Goal: Task Accomplishment & Management: Use online tool/utility

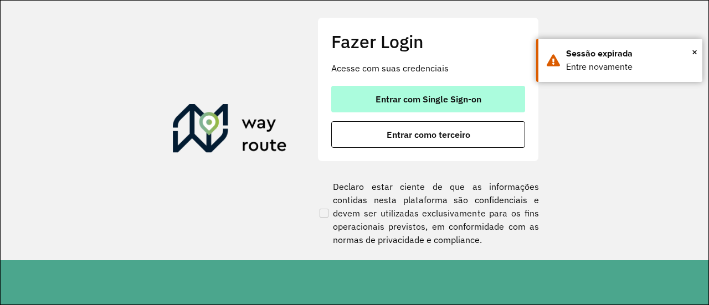
click at [396, 104] on span "Entrar com Single Sign-on" at bounding box center [429, 99] width 106 height 9
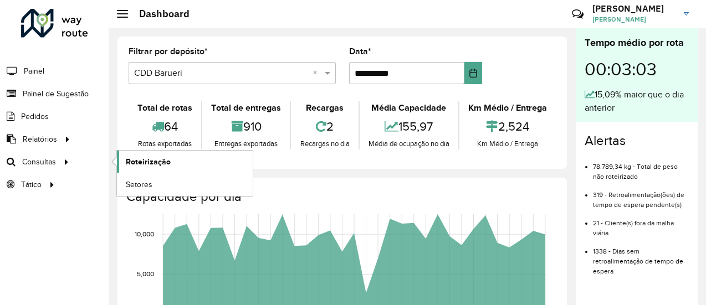
click at [147, 157] on span "Roteirização" at bounding box center [148, 162] width 45 height 12
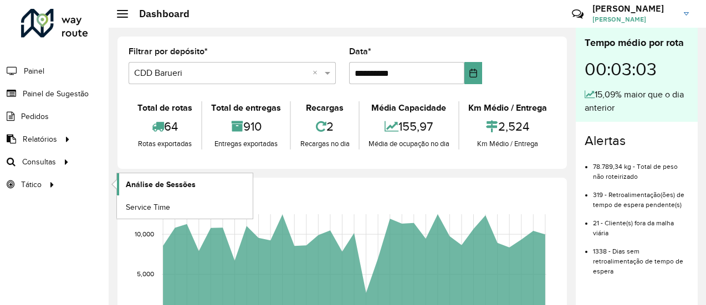
click at [153, 185] on span "Análise de Sessões" at bounding box center [161, 185] width 70 height 12
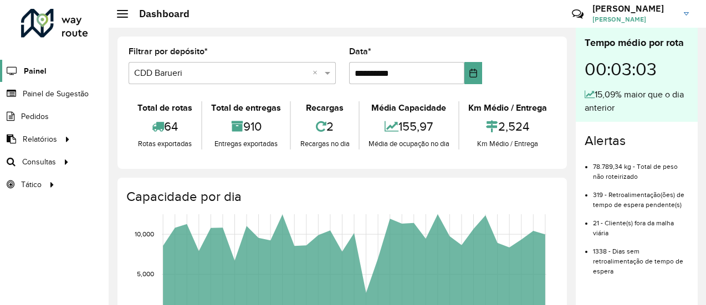
click at [30, 67] on span "Painel" at bounding box center [35, 71] width 23 height 12
click at [43, 97] on span "Painel de Sugestão" at bounding box center [57, 94] width 69 height 12
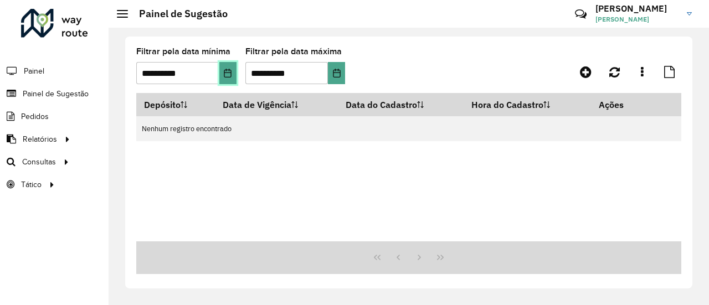
click at [229, 70] on icon "Choose Date" at bounding box center [227, 73] width 9 height 9
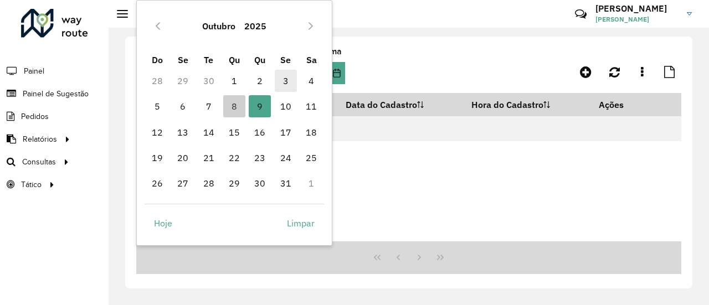
click at [289, 80] on span "3" at bounding box center [286, 81] width 22 height 22
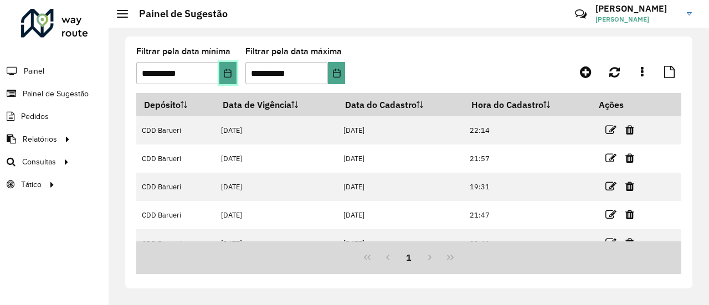
click at [229, 73] on icon "Choose Date" at bounding box center [227, 73] width 9 height 9
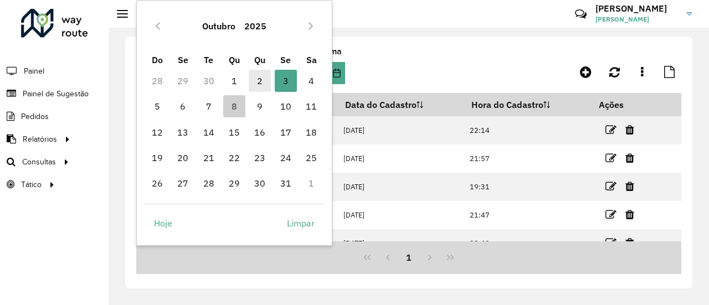
click at [261, 80] on span "2" at bounding box center [260, 81] width 22 height 22
type input "**********"
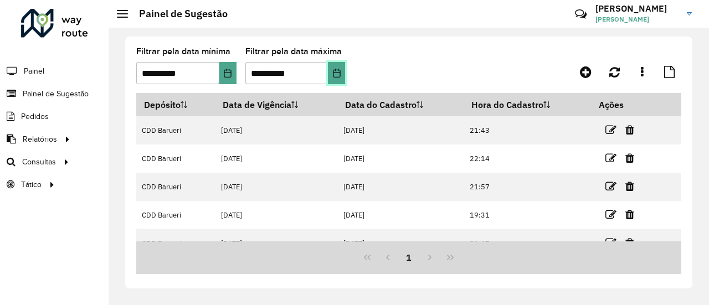
click at [336, 75] on icon "Choose Date" at bounding box center [336, 73] width 9 height 9
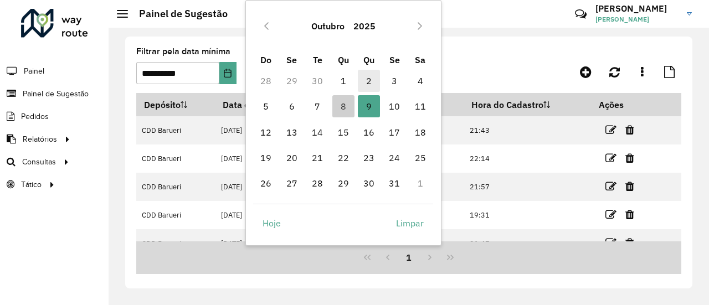
click at [366, 83] on span "2" at bounding box center [369, 81] width 22 height 22
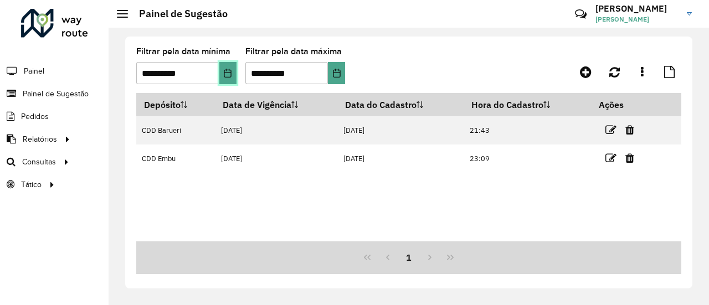
click at [222, 75] on button "Choose Date" at bounding box center [227, 73] width 17 height 22
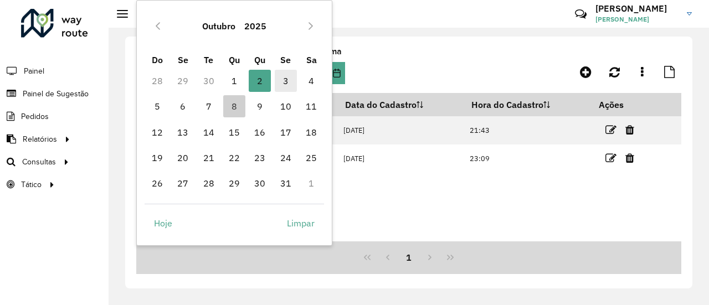
click at [287, 84] on span "3" at bounding box center [286, 81] width 22 height 22
type input "**********"
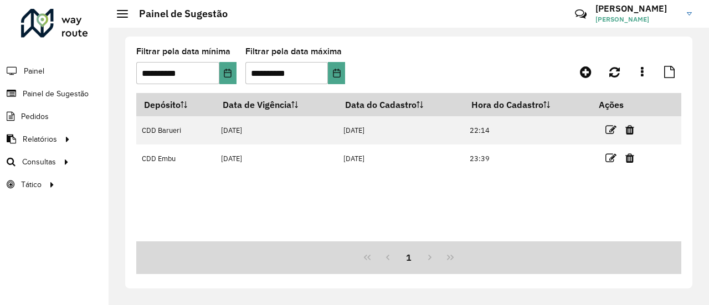
click at [415, 66] on formly-group "**********" at bounding box center [336, 70] width 400 height 45
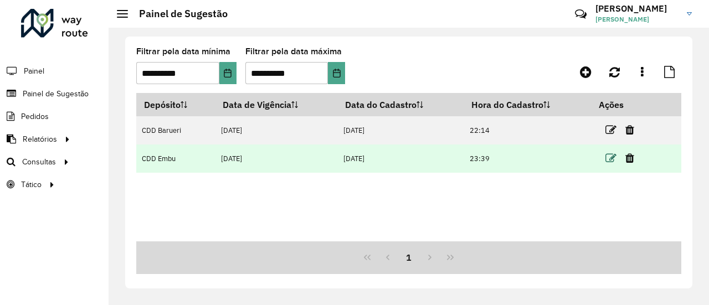
click at [614, 159] on icon at bounding box center [611, 158] width 11 height 11
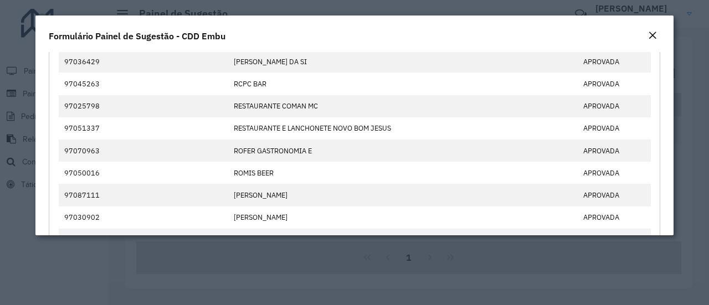
scroll to position [609, 0]
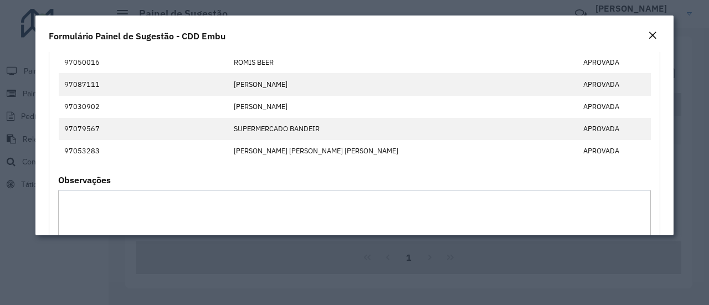
click at [653, 36] on em "Close" at bounding box center [652, 35] width 9 height 9
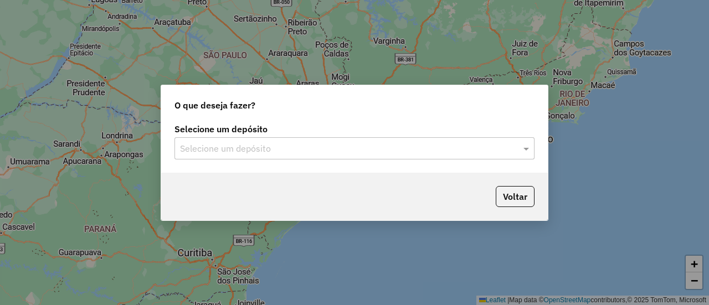
click at [243, 143] on input "text" at bounding box center [343, 148] width 327 height 13
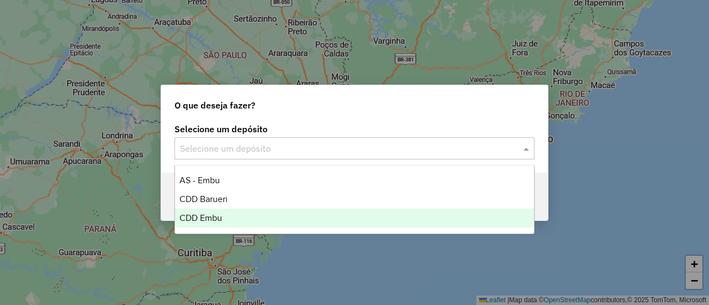
click at [199, 222] on span "CDD Embu" at bounding box center [201, 217] width 43 height 9
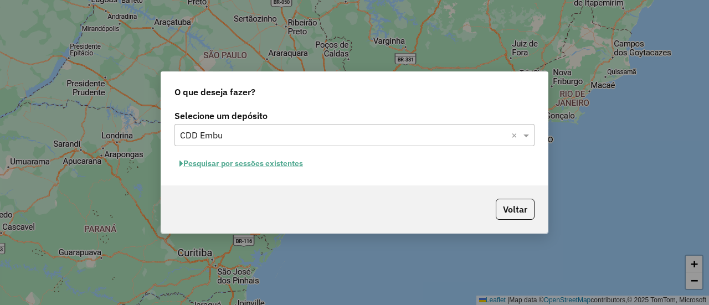
click at [227, 162] on button "Pesquisar por sessões existentes" at bounding box center [242, 163] width 134 height 17
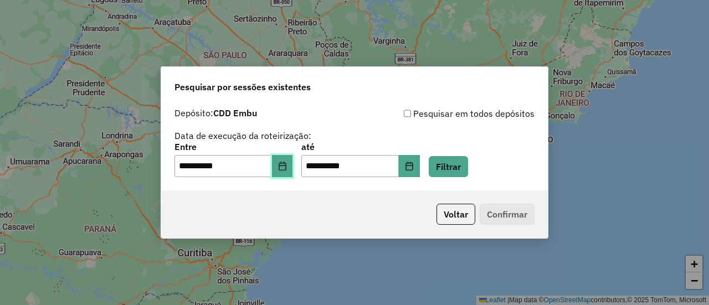
click at [283, 162] on button "Choose Date" at bounding box center [282, 166] width 21 height 22
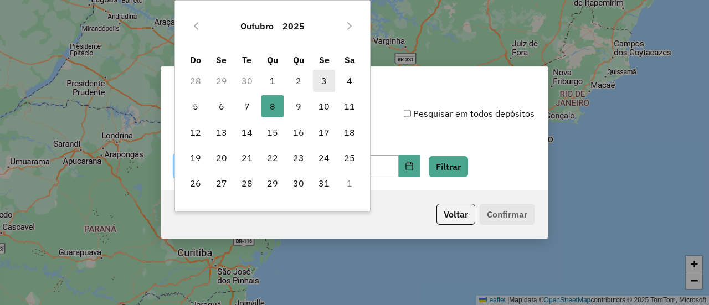
click at [321, 78] on span "3" at bounding box center [324, 81] width 22 height 22
type input "**********"
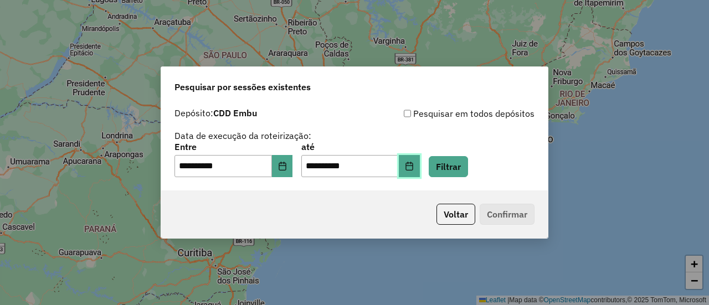
click at [413, 163] on icon "Choose Date" at bounding box center [409, 166] width 7 height 9
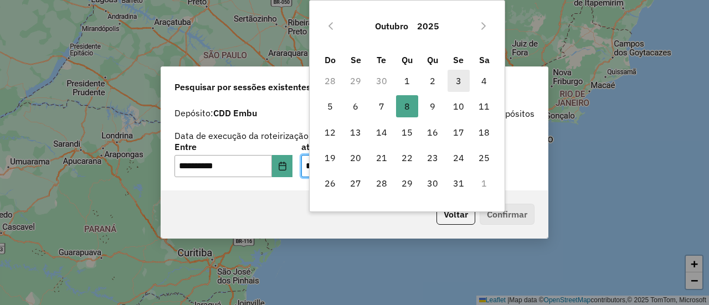
click at [461, 80] on span "3" at bounding box center [459, 81] width 22 height 22
type input "**********"
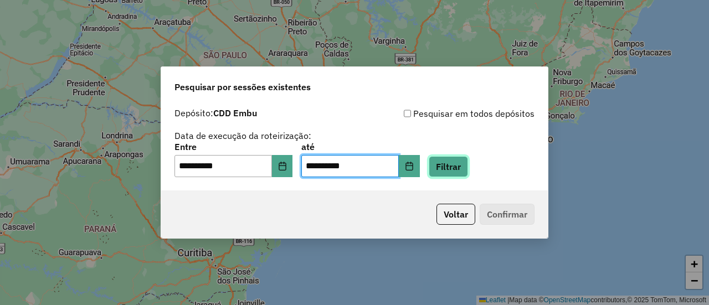
click at [466, 166] on button "Filtrar" at bounding box center [448, 166] width 39 height 21
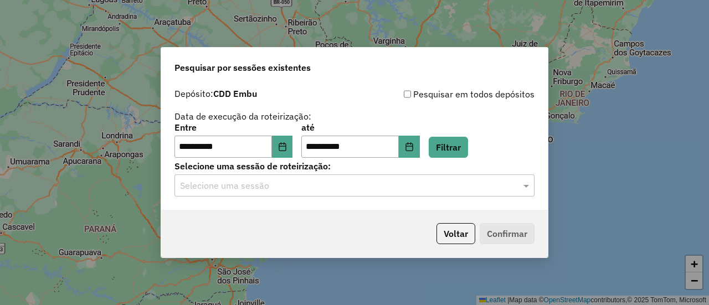
click at [301, 186] on input "text" at bounding box center [343, 186] width 327 height 13
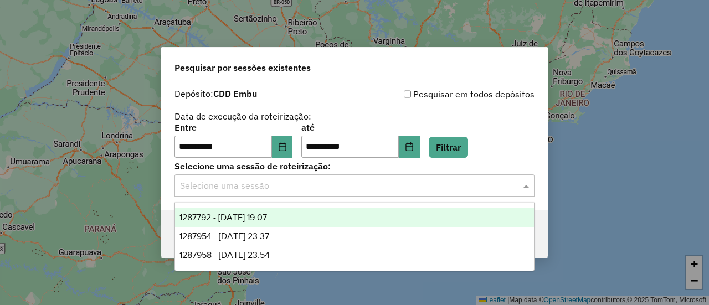
click at [261, 212] on div "1287792 - 03/10/2025 19:07" at bounding box center [354, 217] width 358 height 19
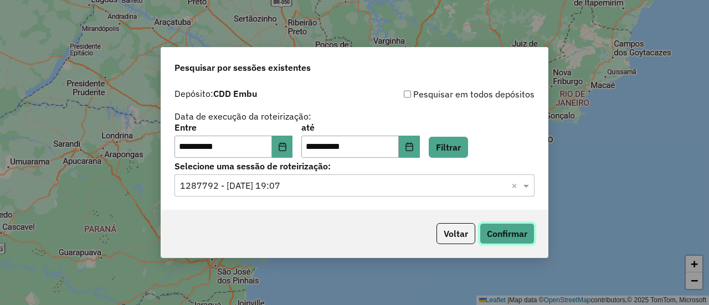
click at [498, 237] on button "Confirmar" at bounding box center [507, 233] width 55 height 21
click at [293, 148] on button "Choose Date" at bounding box center [282, 147] width 21 height 22
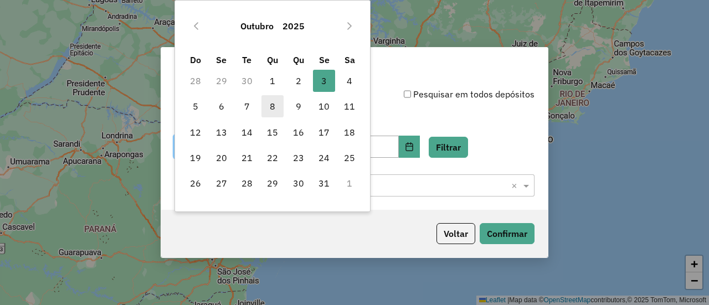
click at [272, 110] on span "8" at bounding box center [272, 106] width 22 height 22
type input "**********"
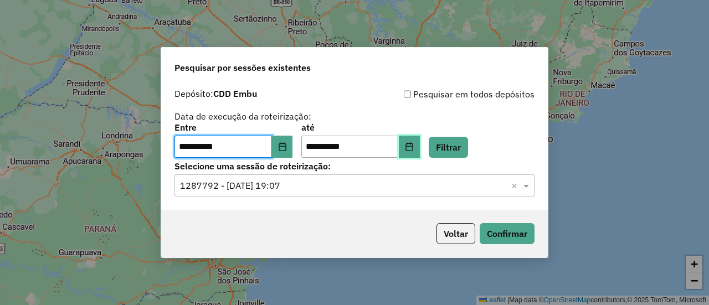
click at [414, 149] on icon "Choose Date" at bounding box center [409, 146] width 9 height 9
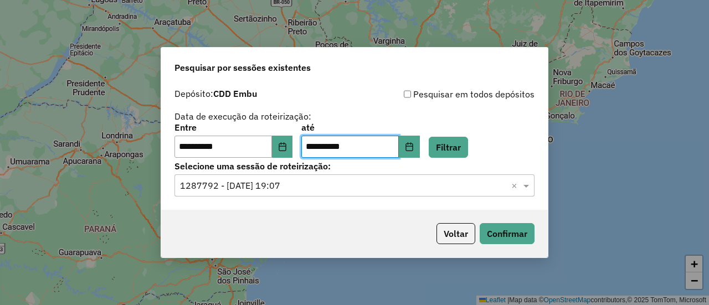
click at [518, 131] on div "**********" at bounding box center [355, 141] width 360 height 34
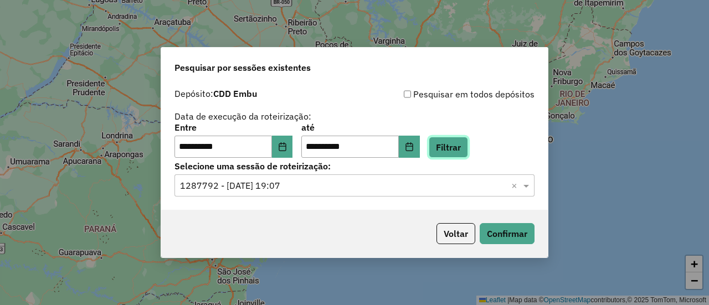
click at [452, 150] on button "Filtrar" at bounding box center [448, 147] width 39 height 21
click at [313, 180] on input "text" at bounding box center [343, 186] width 327 height 13
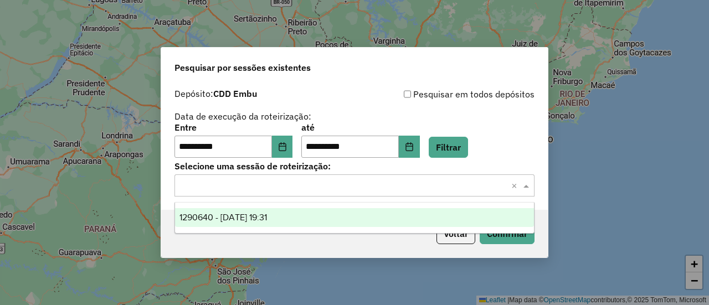
click at [299, 221] on div "1290640 - 08/10/2025 19:31" at bounding box center [354, 217] width 358 height 19
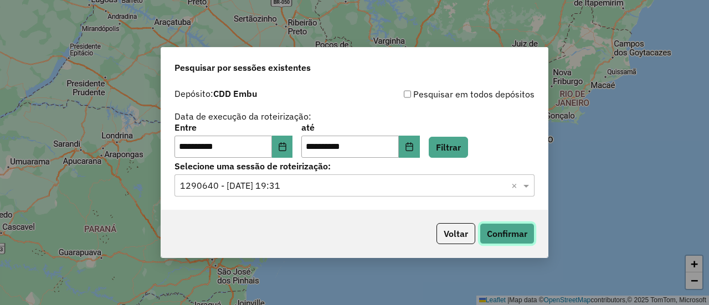
click at [509, 235] on button "Confirmar" at bounding box center [507, 233] width 55 height 21
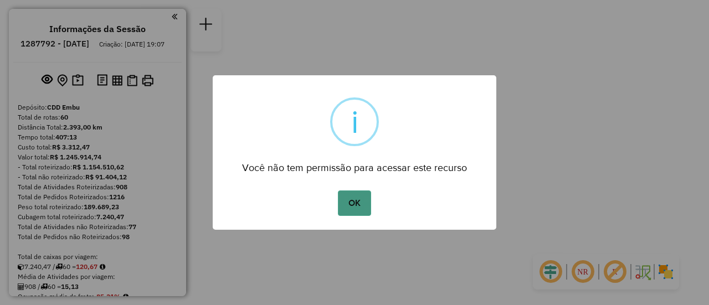
click at [355, 204] on button "OK" at bounding box center [354, 203] width 33 height 25
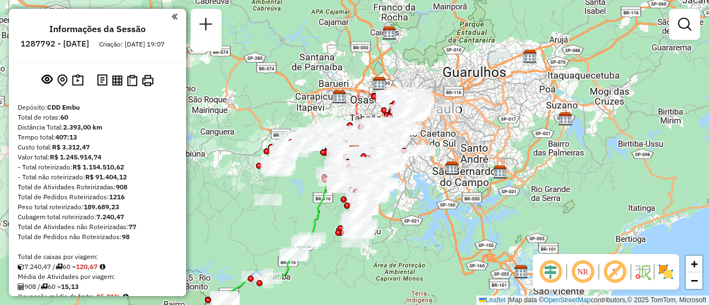
click at [585, 276] on em at bounding box center [583, 272] width 27 height 27
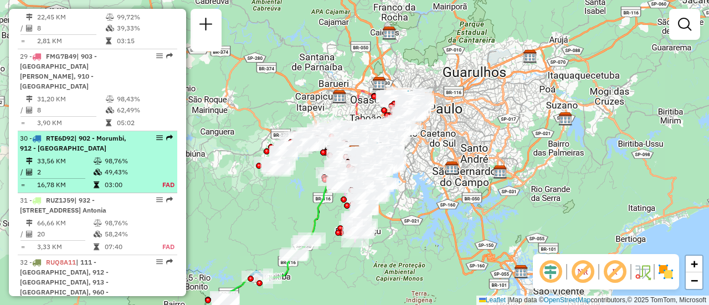
select select "**********"
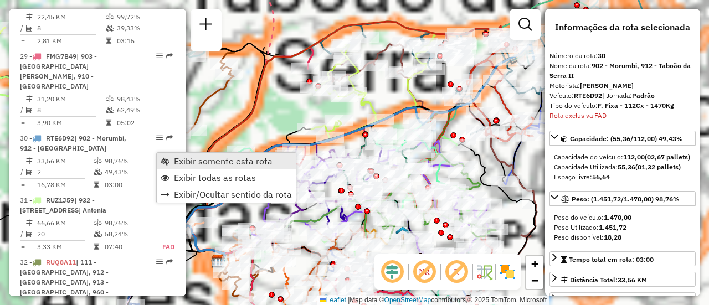
click at [193, 160] on span "Exibir somente esta rota" at bounding box center [223, 161] width 99 height 9
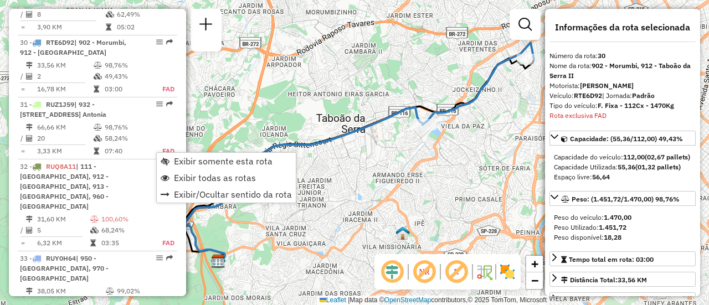
scroll to position [2228, 0]
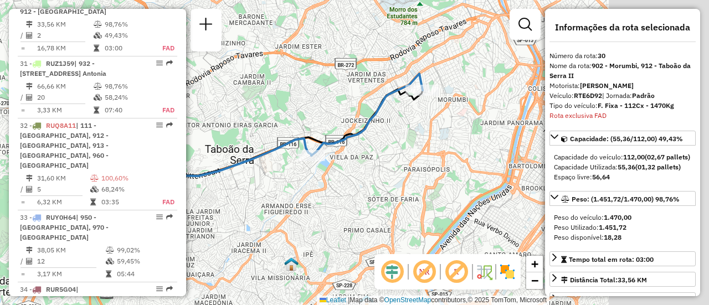
drag, startPoint x: 439, startPoint y: 149, endPoint x: 290, endPoint y: 184, distance: 153.2
click at [290, 184] on div "Janela de atendimento Grade de atendimento Capacidade Transportadoras Veículos …" at bounding box center [354, 152] width 709 height 305
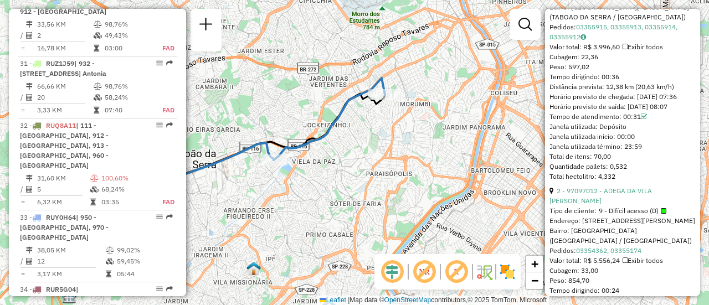
scroll to position [451, 0]
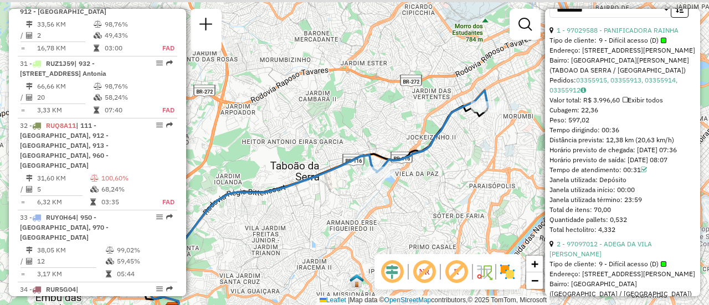
drag, startPoint x: 302, startPoint y: 113, endPoint x: 406, endPoint y: 125, distance: 103.8
click at [406, 125] on div "Janela de atendimento Grade de atendimento Capacidade Transportadoras Veículos …" at bounding box center [354, 152] width 709 height 305
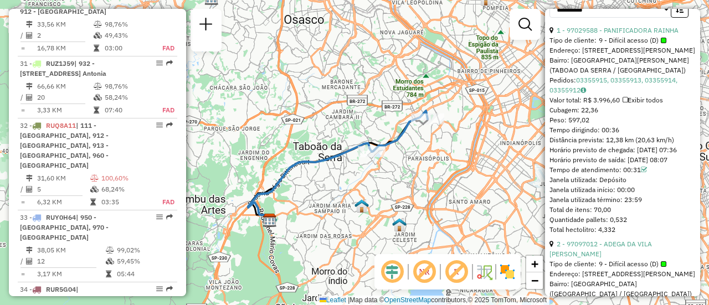
drag, startPoint x: 341, startPoint y: 124, endPoint x: 366, endPoint y: 125, distance: 24.4
click at [366, 125] on div "Janela de atendimento Grade de atendimento Capacidade Transportadoras Veículos …" at bounding box center [354, 152] width 709 height 305
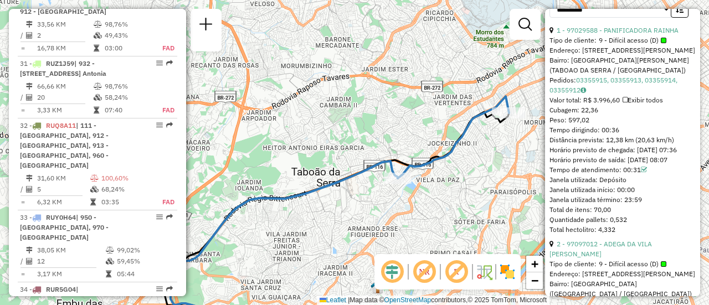
drag, startPoint x: 333, startPoint y: 128, endPoint x: 353, endPoint y: 127, distance: 20.0
click at [353, 127] on div "Janela de atendimento Grade de atendimento Capacidade Transportadoras Veículos …" at bounding box center [354, 152] width 709 height 305
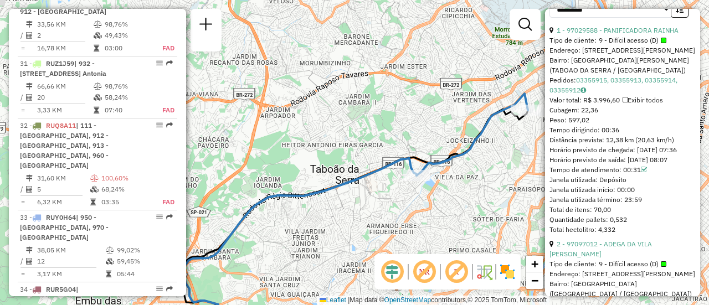
drag, startPoint x: 340, startPoint y: 133, endPoint x: 359, endPoint y: 130, distance: 19.0
click at [359, 130] on div "Janela de atendimento Grade de atendimento Capacidade Transportadoras Veículos …" at bounding box center [354, 152] width 709 height 305
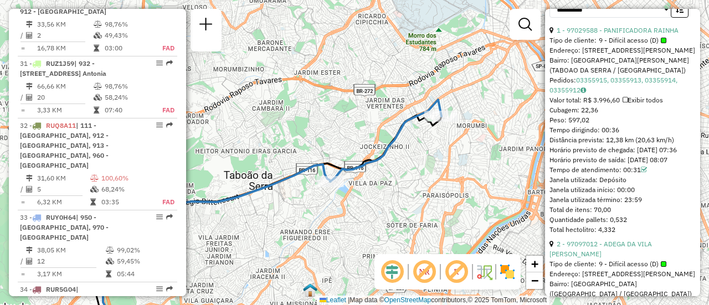
drag, startPoint x: 399, startPoint y: 141, endPoint x: 319, endPoint y: 147, distance: 80.0
click at [319, 147] on div "Janela de atendimento Grade de atendimento Capacidade Transportadoras Veículos …" at bounding box center [354, 152] width 709 height 305
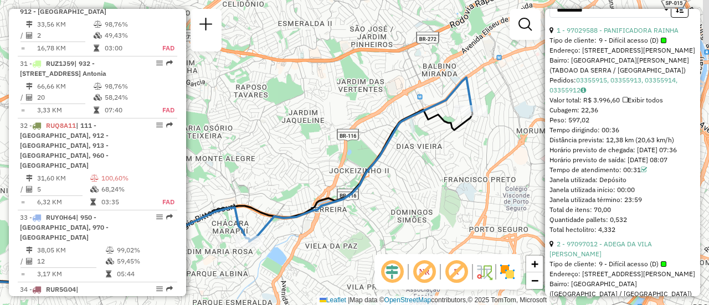
drag, startPoint x: 391, startPoint y: 124, endPoint x: 304, endPoint y: 151, distance: 91.1
click at [304, 151] on div "Janela de atendimento Grade de atendimento Capacidade Transportadoras Veículos …" at bounding box center [354, 152] width 709 height 305
click at [509, 274] on img at bounding box center [508, 272] width 18 height 18
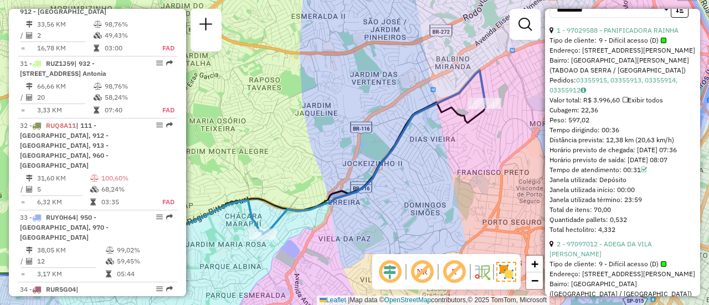
drag, startPoint x: 345, startPoint y: 131, endPoint x: 357, endPoint y: 124, distance: 14.2
click at [357, 124] on div "Janela de atendimento Grade de atendimento Capacidade Transportadoras Veículos …" at bounding box center [354, 152] width 709 height 305
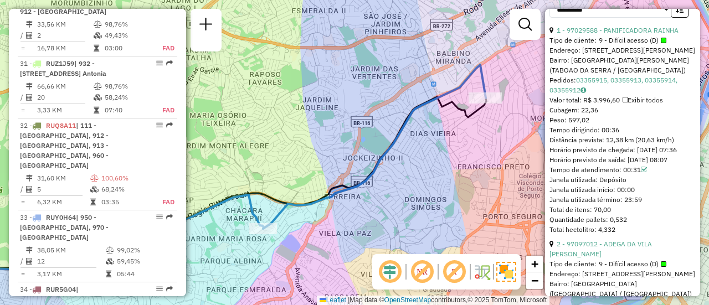
click at [346, 104] on div "Janela de atendimento Grade de atendimento Capacidade Transportadoras Veículos …" at bounding box center [354, 152] width 709 height 305
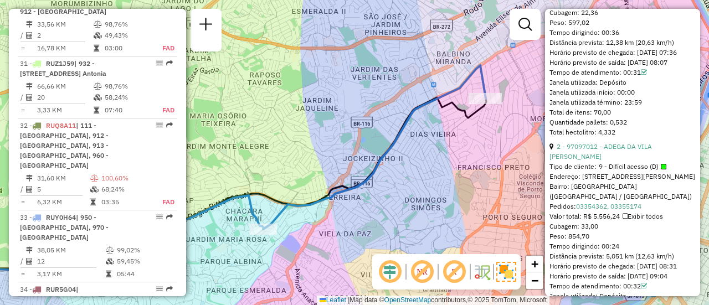
scroll to position [562, 0]
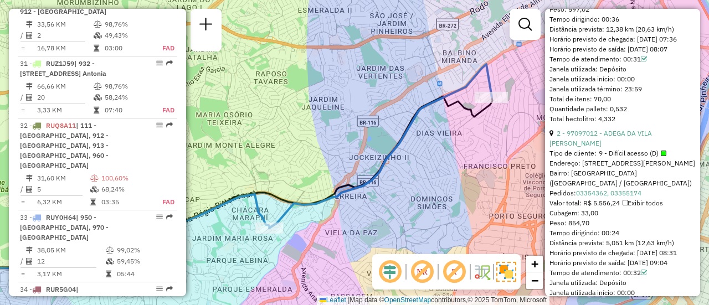
drag, startPoint x: 412, startPoint y: 179, endPoint x: 418, endPoint y: 178, distance: 6.2
click at [418, 178] on div "Janela de atendimento Grade de atendimento Capacidade Transportadoras Veículos …" at bounding box center [354, 152] width 709 height 305
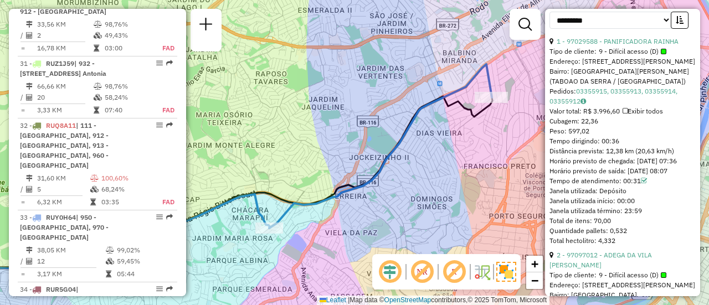
scroll to position [396, 0]
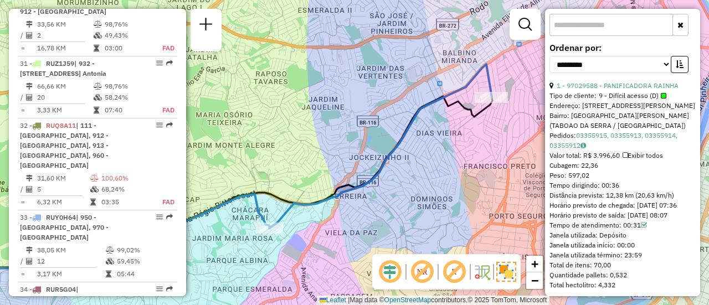
click at [655, 48] on label "Ordenar por:" at bounding box center [623, 47] width 146 height 13
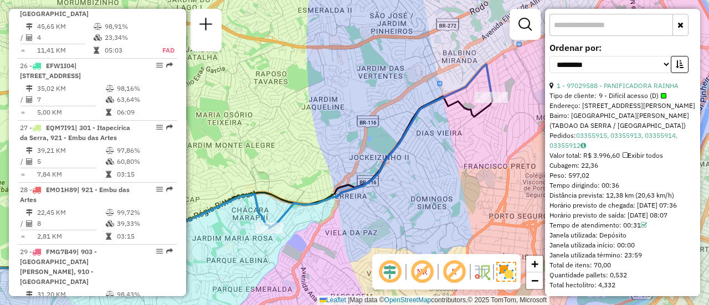
scroll to position [0, 0]
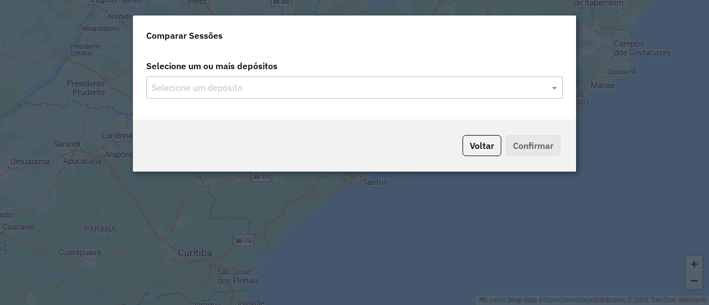
click at [221, 84] on input "text" at bounding box center [349, 87] width 400 height 13
click at [245, 85] on input "text" at bounding box center [349, 87] width 400 height 13
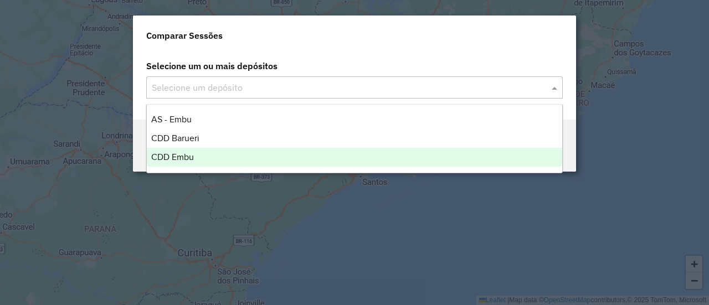
click at [177, 158] on span "CDD Embu" at bounding box center [172, 156] width 43 height 9
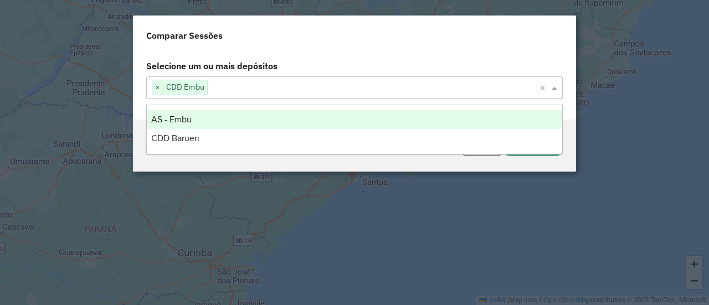
click at [334, 65] on label "Selecione um ou mais depósitos" at bounding box center [355, 65] width 430 height 21
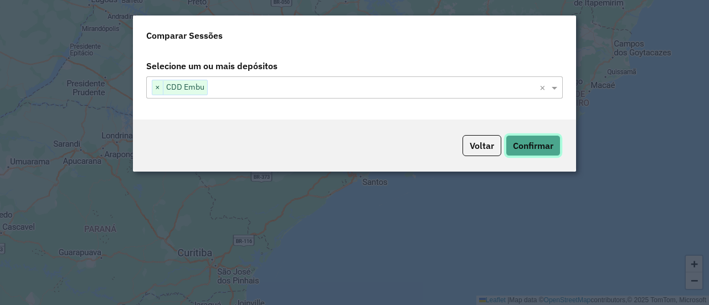
click at [526, 142] on button "Confirmar" at bounding box center [533, 145] width 55 height 21
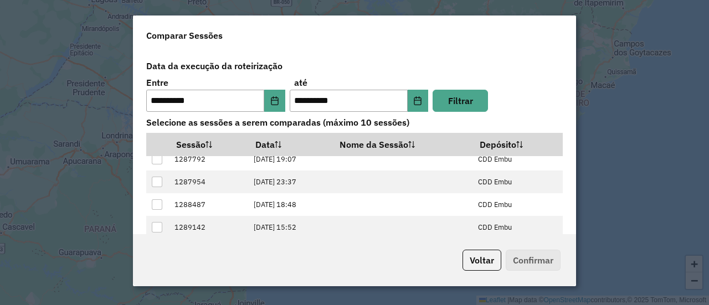
scroll to position [88, 0]
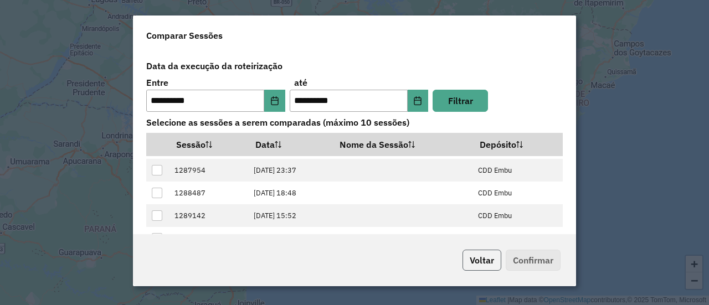
click at [484, 262] on button "Voltar" at bounding box center [482, 260] width 39 height 21
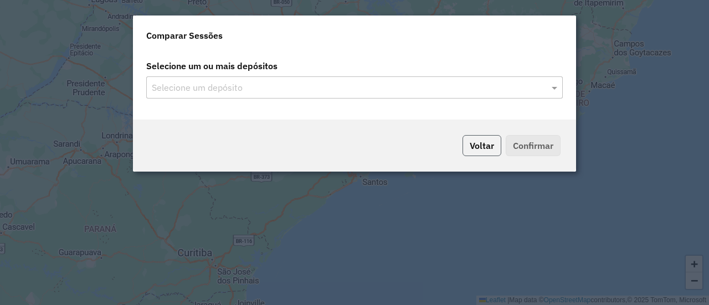
click at [488, 145] on button "Voltar" at bounding box center [482, 145] width 39 height 21
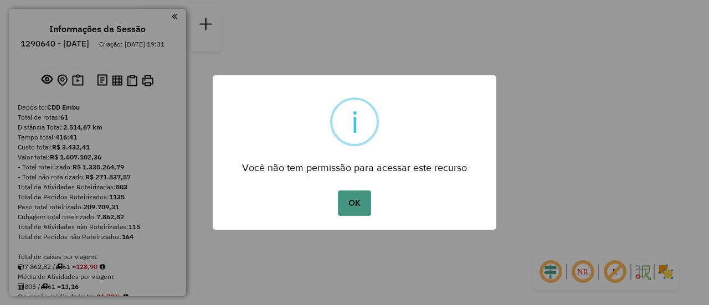
click at [356, 203] on button "OK" at bounding box center [354, 203] width 33 height 25
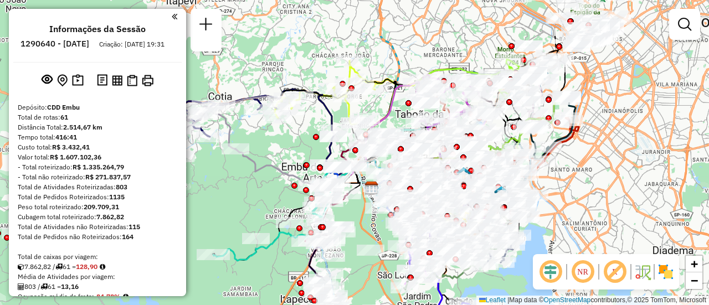
drag, startPoint x: 401, startPoint y: 175, endPoint x: 532, endPoint y: 225, distance: 140.3
click at [554, 240] on div "Janela de atendimento Grade de atendimento Capacidade Transportadoras Veículos …" at bounding box center [354, 152] width 709 height 305
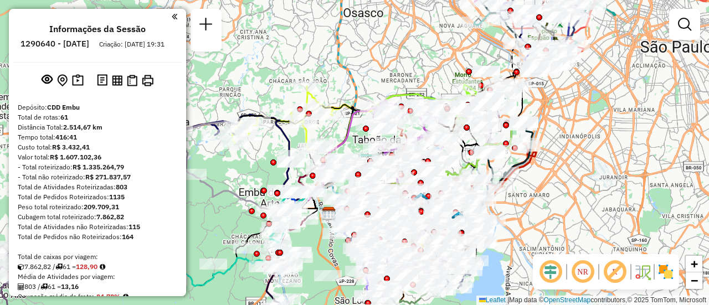
drag, startPoint x: 291, startPoint y: 140, endPoint x: 248, endPoint y: 166, distance: 50.0
click at [248, 166] on div "Janela de atendimento Grade de atendimento Capacidade Transportadoras Veículos …" at bounding box center [354, 152] width 709 height 305
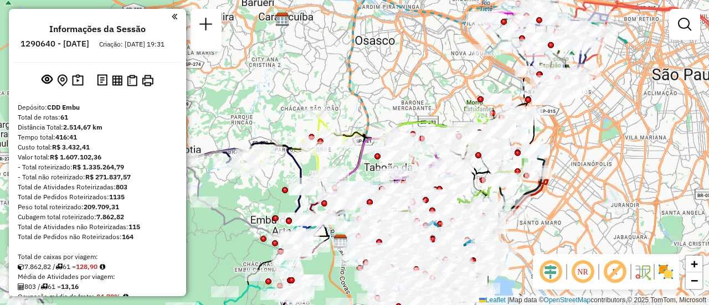
drag, startPoint x: 555, startPoint y: 128, endPoint x: 567, endPoint y: 155, distance: 29.5
click at [567, 155] on div "Janela de atendimento Grade de atendimento Capacidade Transportadoras Veículos …" at bounding box center [354, 152] width 709 height 305
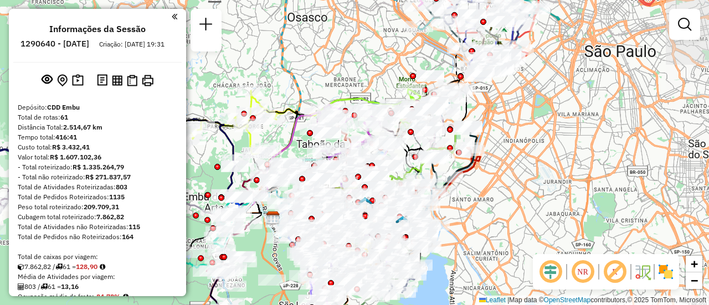
drag, startPoint x: 330, startPoint y: 100, endPoint x: 261, endPoint y: 76, distance: 72.2
click at [261, 76] on div "Janela de atendimento Grade de atendimento Capacidade Transportadoras Veículos …" at bounding box center [354, 152] width 709 height 305
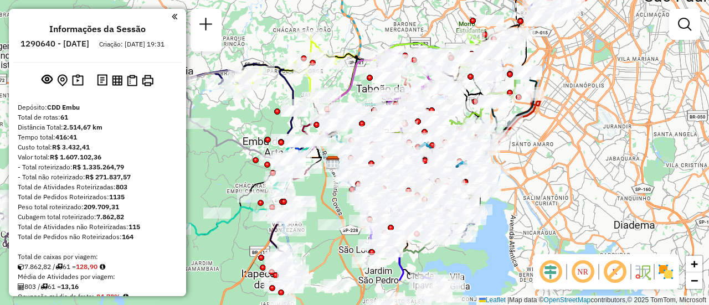
drag, startPoint x: 490, startPoint y: 196, endPoint x: 551, endPoint y: 141, distance: 81.6
click at [551, 141] on div "Janela de atendimento Grade de atendimento Capacidade Transportadoras Veículos …" at bounding box center [354, 152] width 709 height 305
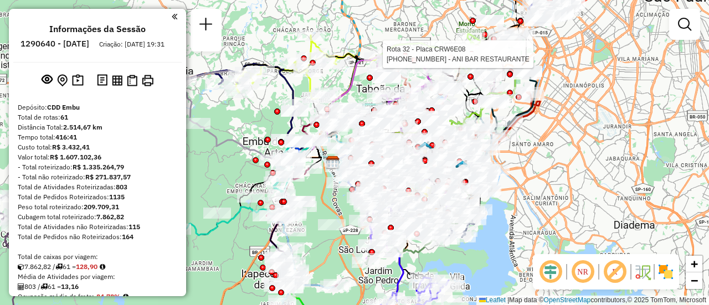
scroll to position [2965, 0]
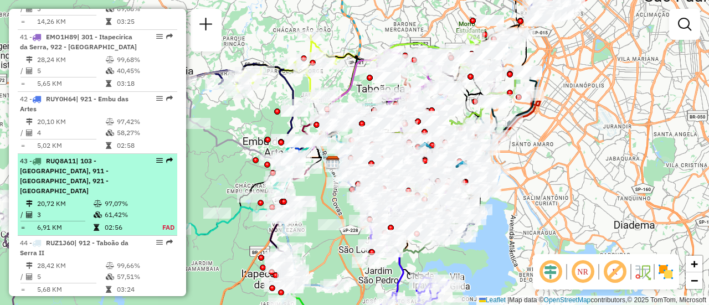
select select "**********"
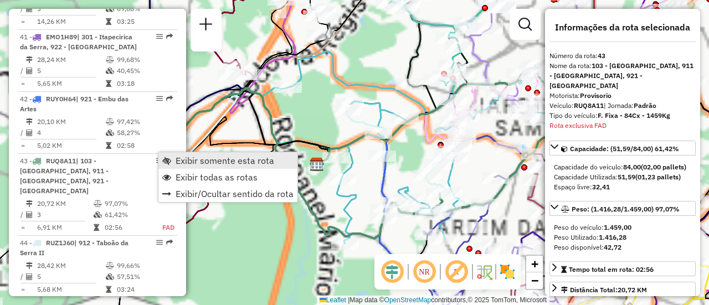
click at [185, 161] on span "Exibir somente esta rota" at bounding box center [225, 160] width 99 height 9
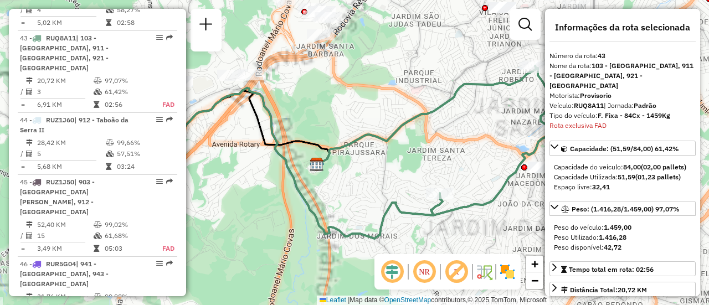
scroll to position [3102, 0]
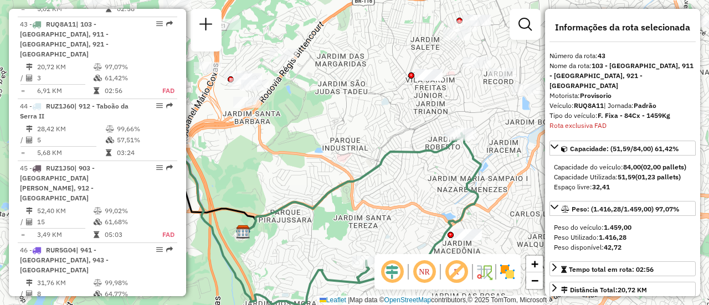
drag, startPoint x: 427, startPoint y: 156, endPoint x: 353, endPoint y: 224, distance: 100.0
click at [353, 224] on div "Janela de atendimento Grade de atendimento Capacidade Transportadoras Veículos …" at bounding box center [354, 152] width 709 height 305
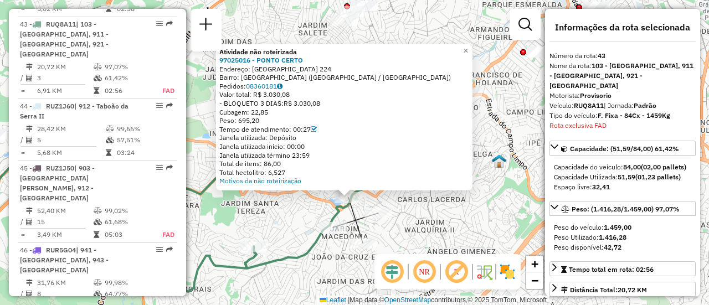
drag, startPoint x: 425, startPoint y: 189, endPoint x: 420, endPoint y: 233, distance: 44.7
click at [420, 233] on div "Atividade não roteirizada 97025016 - PONTO CERTO Endereço: [STREET_ADDRESS] Ped…" at bounding box center [354, 152] width 709 height 305
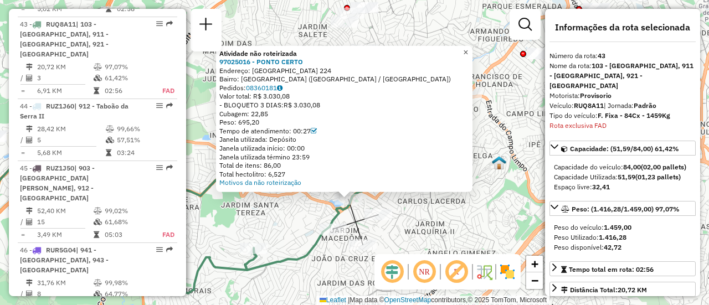
click at [468, 49] on span "×" at bounding box center [465, 51] width 5 height 9
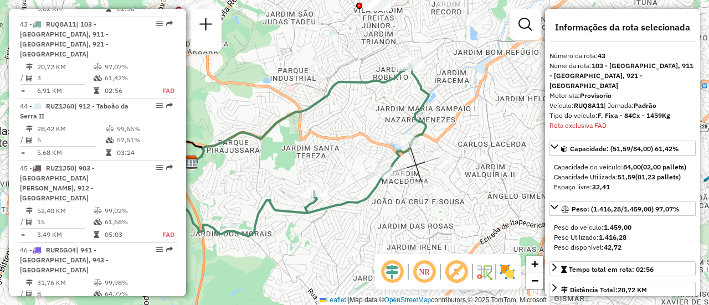
drag, startPoint x: 430, startPoint y: 198, endPoint x: 493, endPoint y: 140, distance: 85.1
click at [493, 140] on div "Janela de atendimento Grade de atendimento Capacidade Transportadoras Veículos …" at bounding box center [354, 152] width 709 height 305
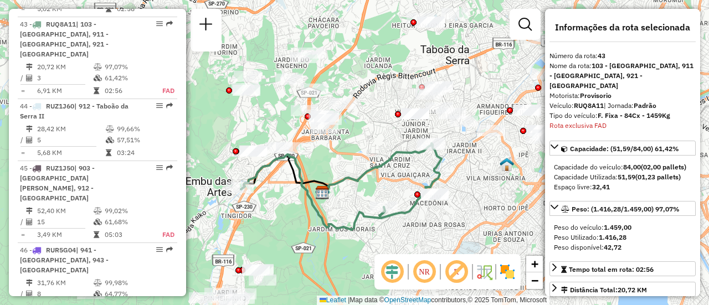
drag, startPoint x: 353, startPoint y: 177, endPoint x: 406, endPoint y: 194, distance: 55.4
click at [406, 194] on div "Janela de atendimento Grade de atendimento Capacidade Transportadoras Veículos …" at bounding box center [354, 152] width 709 height 305
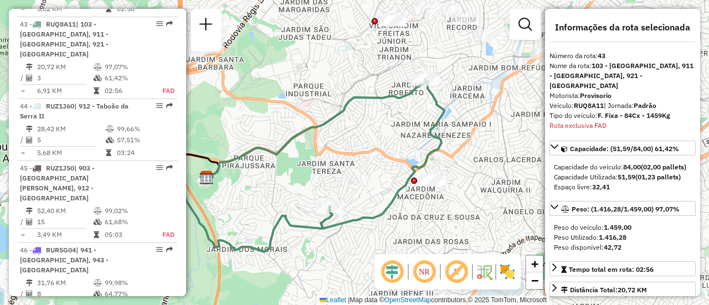
drag, startPoint x: 442, startPoint y: 171, endPoint x: 365, endPoint y: 158, distance: 78.1
click at [365, 158] on div "Janela de atendimento Grade de atendimento Capacidade Transportadoras Veículos …" at bounding box center [354, 152] width 709 height 305
click at [422, 269] on em at bounding box center [424, 272] width 27 height 27
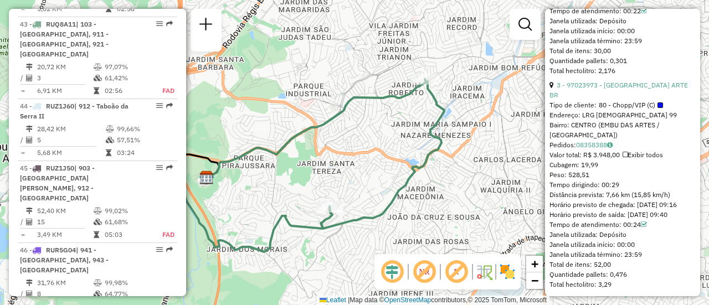
scroll to position [811, 0]
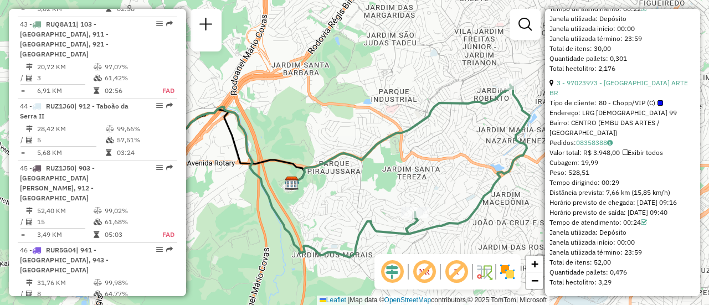
drag, startPoint x: 392, startPoint y: 161, endPoint x: 480, endPoint y: 169, distance: 87.9
click at [480, 169] on div "Janela de atendimento Grade de atendimento Capacidade Transportadoras Veículos …" at bounding box center [354, 152] width 709 height 305
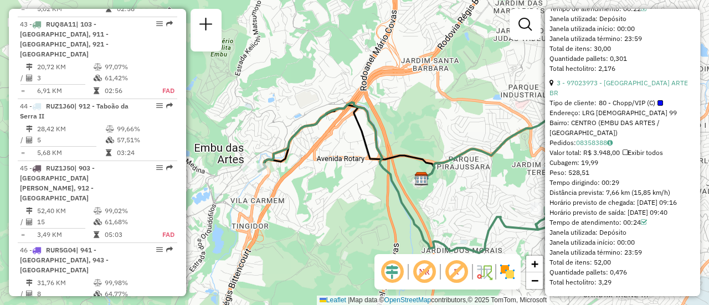
drag, startPoint x: 301, startPoint y: 107, endPoint x: 429, endPoint y: 100, distance: 127.6
click at [429, 100] on div "Janela de atendimento Grade de atendimento Capacidade Transportadoras Veículos …" at bounding box center [354, 152] width 709 height 305
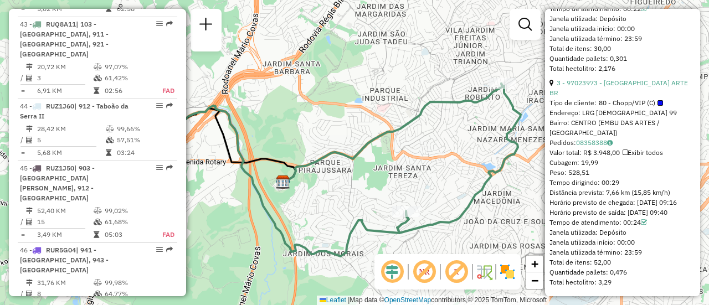
drag, startPoint x: 458, startPoint y: 111, endPoint x: 320, endPoint y: 115, distance: 137.4
click at [320, 115] on div "Janela de atendimento Grade de atendimento Capacidade Transportadoras Veículos …" at bounding box center [354, 152] width 709 height 305
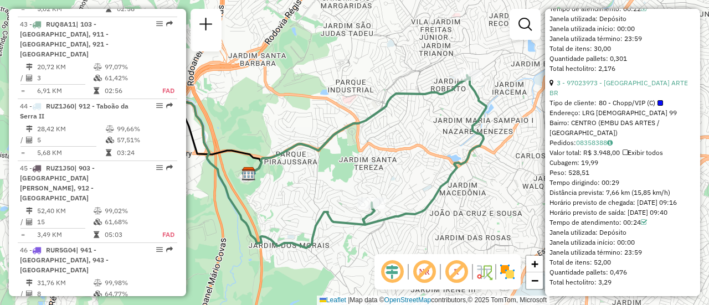
drag, startPoint x: 403, startPoint y: 79, endPoint x: 368, endPoint y: 70, distance: 36.4
click at [368, 70] on div "Janela de atendimento Grade de atendimento Capacidade Transportadoras Veículos …" at bounding box center [354, 152] width 709 height 305
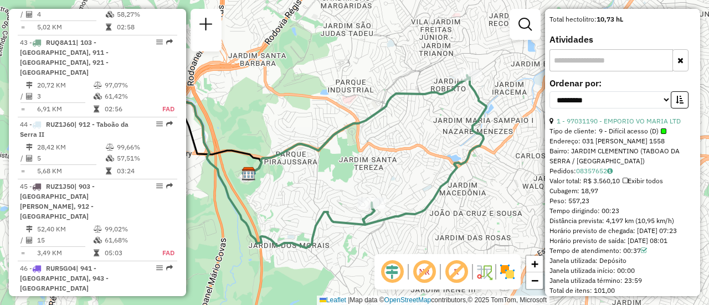
scroll to position [423, 0]
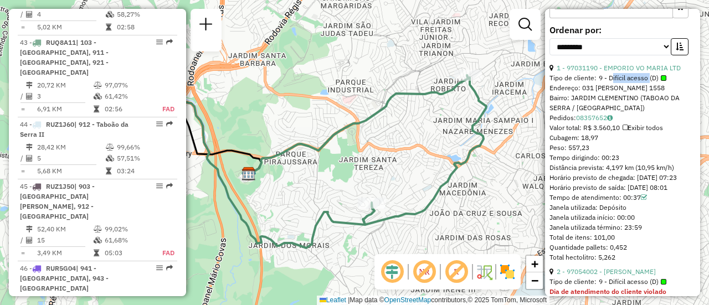
drag, startPoint x: 611, startPoint y: 72, endPoint x: 645, endPoint y: 73, distance: 34.4
click at [645, 73] on span "9 - Difícil acesso (D)" at bounding box center [633, 78] width 68 height 10
click at [639, 77] on span "9 - Difícil acesso (D)" at bounding box center [633, 78] width 68 height 10
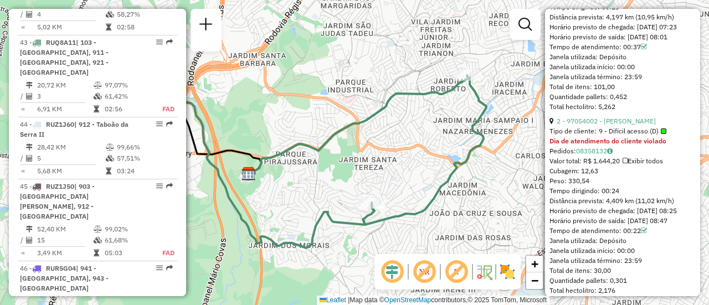
scroll to position [589, 0]
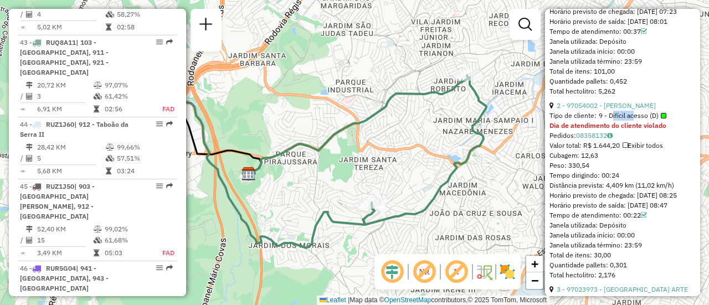
drag, startPoint x: 609, startPoint y: 130, endPoint x: 636, endPoint y: 132, distance: 26.7
click at [631, 121] on span "9 - Difícil acesso (D)" at bounding box center [633, 116] width 68 height 10
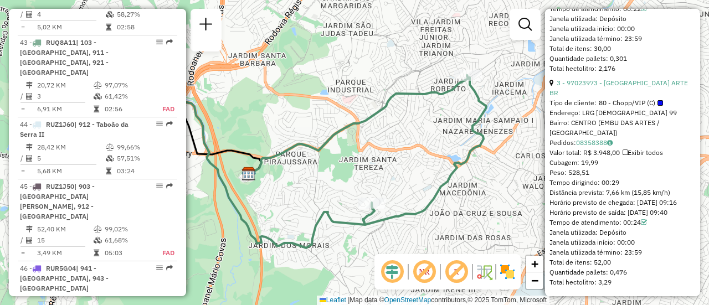
scroll to position [811, 0]
drag, startPoint x: 606, startPoint y: 106, endPoint x: 635, endPoint y: 104, distance: 29.4
click at [635, 104] on span "80 - Chopp/VIP (C)" at bounding box center [631, 103] width 64 height 10
click at [634, 112] on div "Endereço: LRG [DEMOGRAPHIC_DATA] 99" at bounding box center [623, 113] width 146 height 10
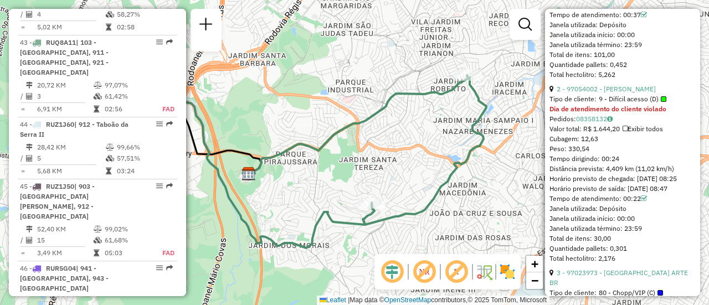
scroll to position [589, 0]
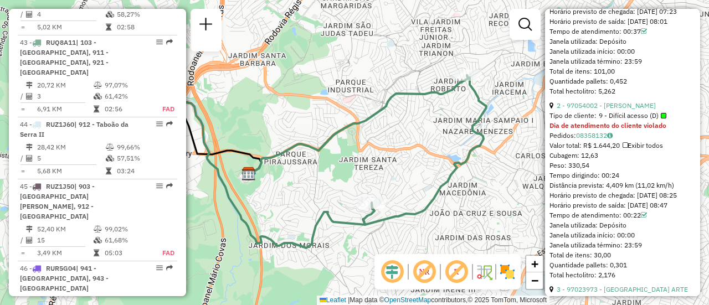
click at [616, 96] on div "Total hectolitro: 5,262" at bounding box center [623, 91] width 146 height 10
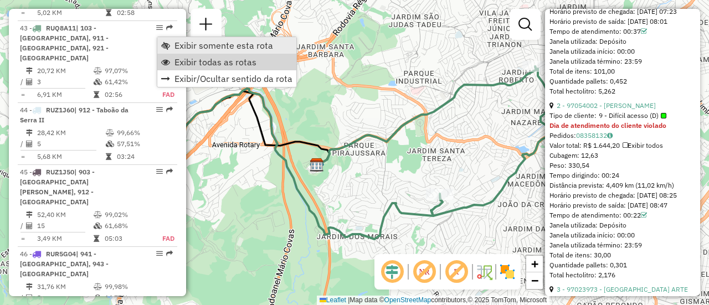
scroll to position [3102, 0]
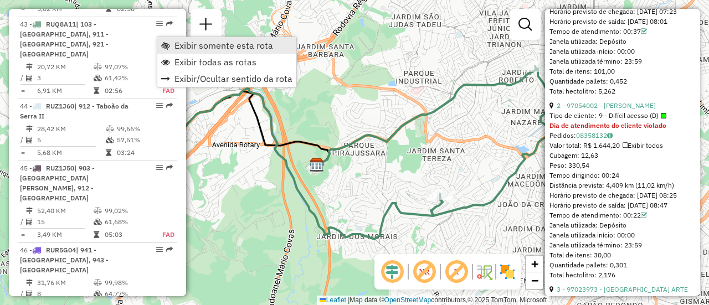
click at [217, 44] on span "Exibir somente esta rota" at bounding box center [224, 45] width 99 height 9
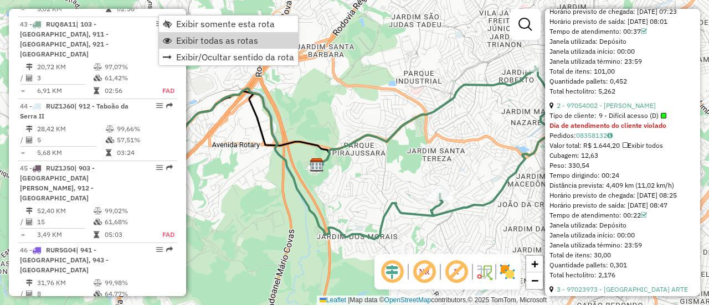
click at [217, 45] on span "Exibir todas as rotas" at bounding box center [217, 40] width 82 height 9
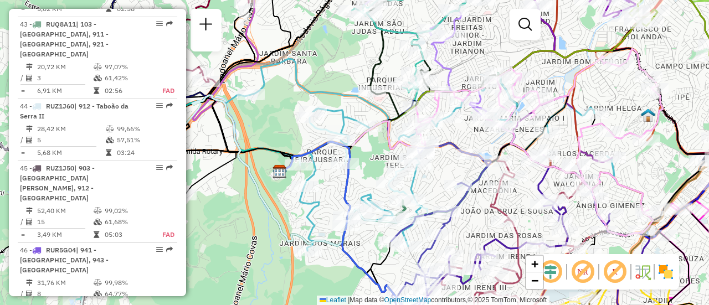
drag, startPoint x: 502, startPoint y: 130, endPoint x: 461, endPoint y: 135, distance: 41.8
click at [457, 135] on div "Janela de atendimento Grade de atendimento Capacidade Transportadoras Veículos …" at bounding box center [354, 152] width 709 height 305
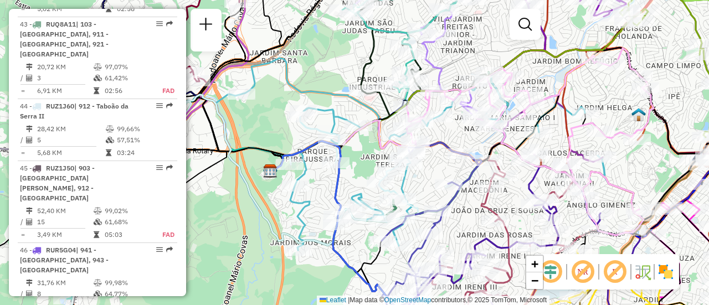
click at [665, 266] on img at bounding box center [666, 272] width 18 height 18
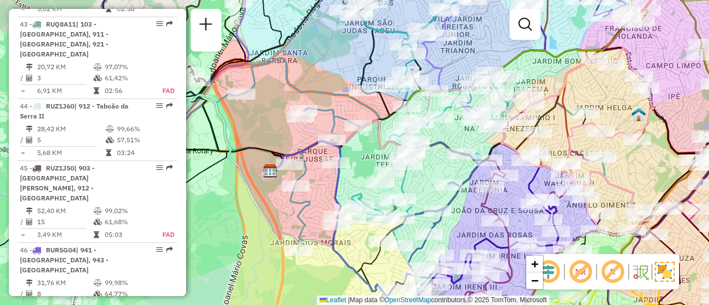
click at [578, 274] on em at bounding box center [580, 272] width 27 height 27
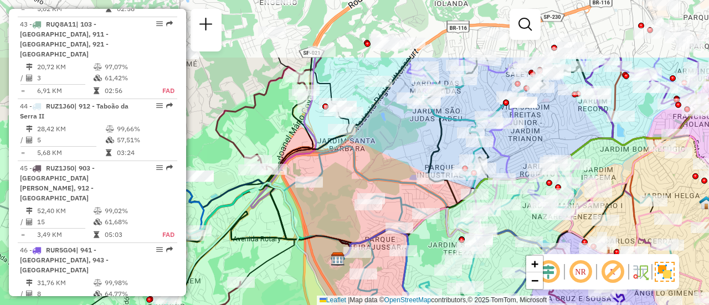
drag, startPoint x: 271, startPoint y: 114, endPoint x: 355, endPoint y: 221, distance: 135.8
click at [345, 222] on div "Janela de atendimento Grade de atendimento Capacidade Transportadoras Veículos …" at bounding box center [354, 152] width 709 height 305
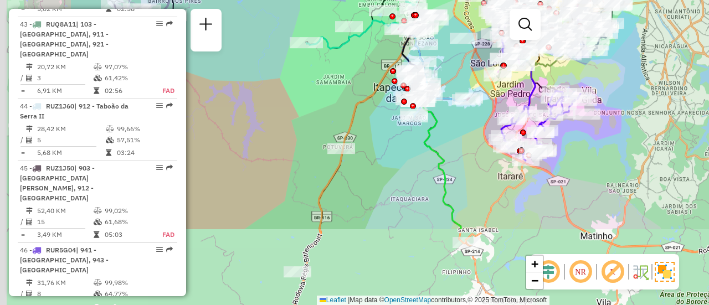
drag, startPoint x: 525, startPoint y: 170, endPoint x: 592, endPoint y: 82, distance: 109.9
click at [620, 64] on div "Rota 28 - Placa CRW6E04 97052681 - 59.379.778 [PERSON_NAME] MENEZES Rota 59 - P…" at bounding box center [354, 152] width 709 height 305
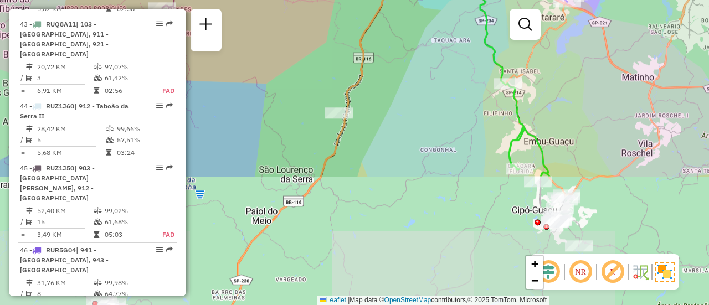
drag, startPoint x: 453, startPoint y: 161, endPoint x: 487, endPoint y: 56, distance: 110.6
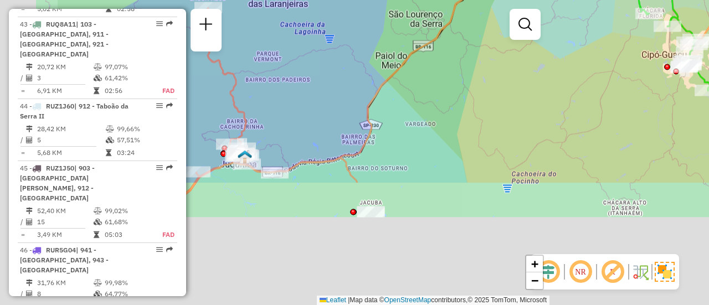
drag, startPoint x: 319, startPoint y: 225, endPoint x: 452, endPoint y: 67, distance: 206.8
click at [452, 67] on div "Rota 28 - Placa CRW6E04 97052681 - 59.379.778 [PERSON_NAME] MENEZES Rota 59 - P…" at bounding box center [354, 152] width 709 height 305
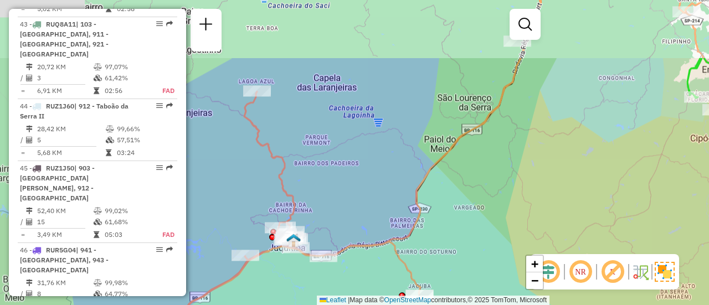
drag, startPoint x: 404, startPoint y: 145, endPoint x: 444, endPoint y: 173, distance: 48.9
click at [362, 252] on icon at bounding box center [291, 211] width 259 height 240
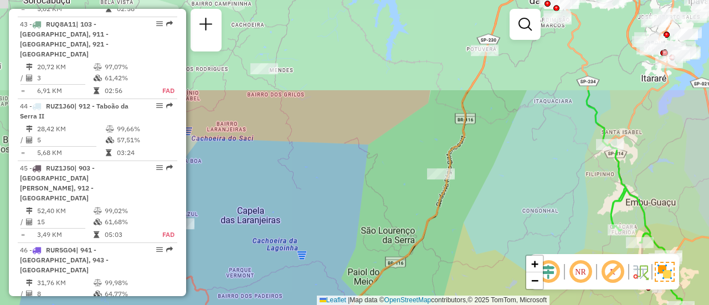
drag, startPoint x: 495, startPoint y: 157, endPoint x: 454, endPoint y: 190, distance: 52.8
click at [460, 214] on div "Rota 28 - Placa CRW6E04 97052681 - 59.379.778 [PERSON_NAME] MENEZES Rota 59 - P…" at bounding box center [354, 152] width 709 height 305
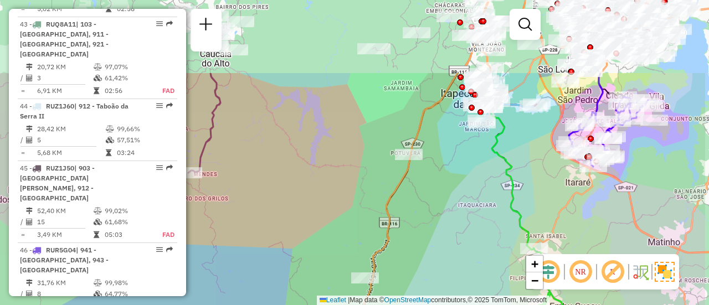
drag, startPoint x: 507, startPoint y: 109, endPoint x: 432, endPoint y: 213, distance: 127.8
click at [432, 213] on div "Rota 28 - Placa CRW6E04 97052681 - 59.379.778 [PERSON_NAME] MENEZES Rota 59 - P…" at bounding box center [354, 152] width 709 height 305
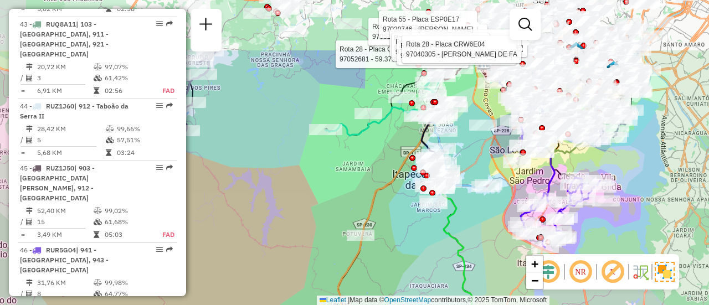
drag, startPoint x: 445, startPoint y: 143, endPoint x: 397, endPoint y: 224, distance: 94.2
click at [397, 224] on div "Rota 28 - Placa CRW6E04 97052681 - 59.379.778 [PERSON_NAME] MENEZES Rota 59 - P…" at bounding box center [354, 152] width 709 height 305
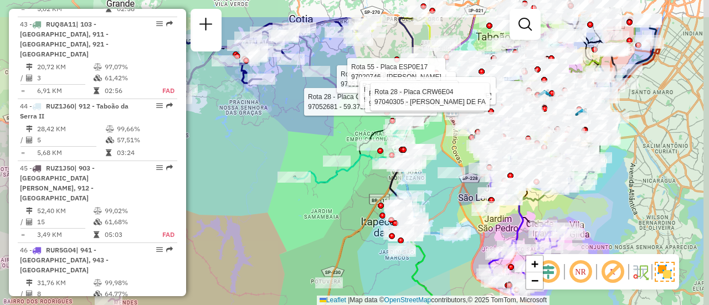
drag, startPoint x: 380, startPoint y: 174, endPoint x: 376, endPoint y: 192, distance: 18.0
click at [361, 206] on div "Rota 28 - Placa CRW6E04 97052681 - 59.379.778 [PERSON_NAME] MENEZES Rota 59 - P…" at bounding box center [354, 152] width 709 height 305
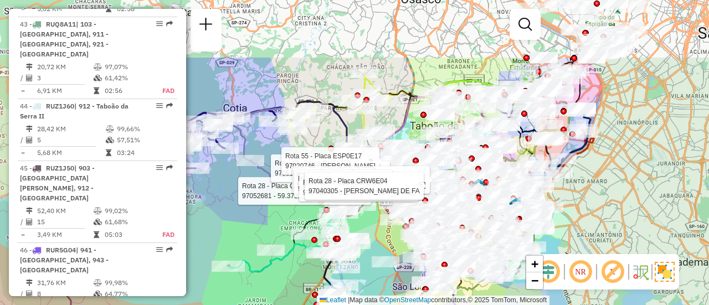
drag, startPoint x: 658, startPoint y: 116, endPoint x: 584, endPoint y: 206, distance: 116.9
click at [584, 206] on div "Rota 28 - Placa CRW6E04 97052681 - 59.379.778 [PERSON_NAME] MENEZES Rota 59 - P…" at bounding box center [354, 152] width 709 height 305
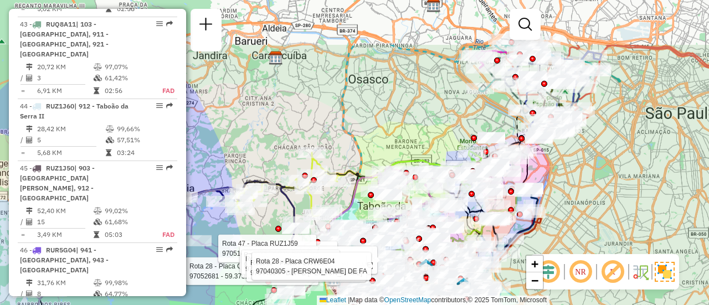
drag, startPoint x: 627, startPoint y: 93, endPoint x: 572, endPoint y: 160, distance: 86.6
click at [580, 166] on div "Rota 28 - Placa CRW6E04 97052681 - 59.379.778 [PERSON_NAME] MENEZES Rota 59 - P…" at bounding box center [354, 152] width 709 height 305
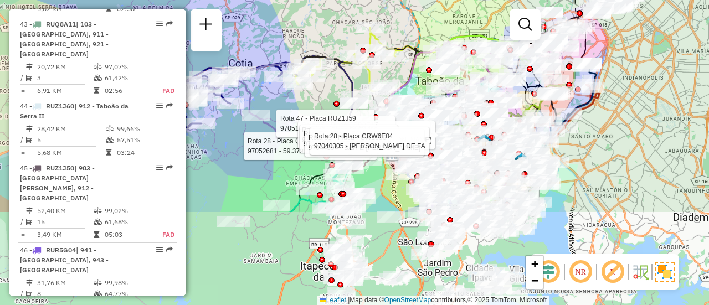
drag, startPoint x: 570, startPoint y: 176, endPoint x: 638, endPoint y: 44, distance: 148.4
click at [638, 44] on div "Rota 28 - Placa CRW6E04 97052681 - 59.379.778 [PERSON_NAME] MENEZES Rota 59 - P…" at bounding box center [354, 152] width 709 height 305
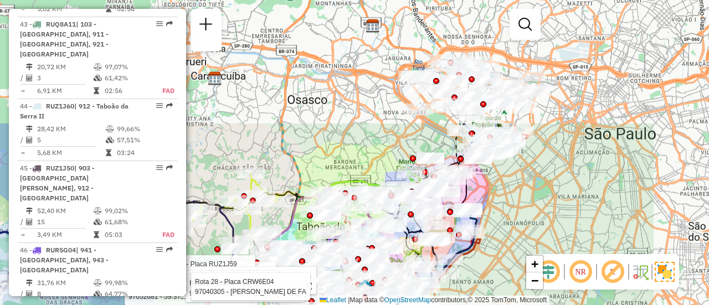
drag, startPoint x: 639, startPoint y: 73, endPoint x: 515, endPoint y: 220, distance: 192.7
click at [515, 224] on div "Rota 28 - Placa CRW6E04 97052681 - 59.379.778 [PERSON_NAME] MENEZES Rota 59 - P…" at bounding box center [354, 152] width 709 height 305
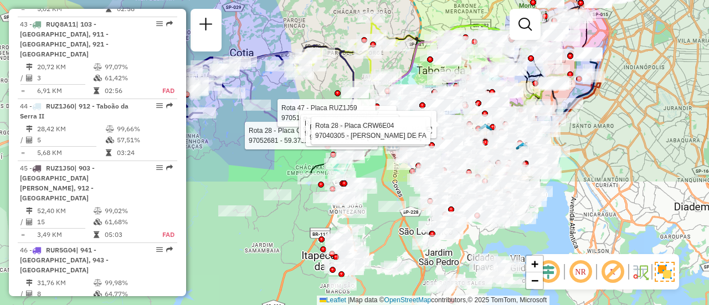
drag, startPoint x: 524, startPoint y: 212, endPoint x: 629, endPoint y: 69, distance: 178.3
click at [642, 57] on div "Rota 28 - Placa CRW6E04 97052681 - 59.379.778 [PERSON_NAME] MENEZES Rota 59 - P…" at bounding box center [354, 152] width 709 height 305
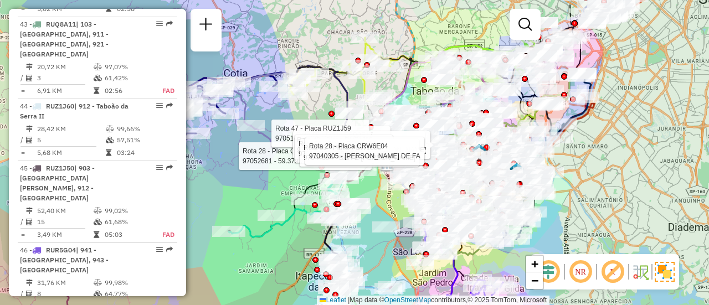
drag, startPoint x: 625, startPoint y: 161, endPoint x: 619, endPoint y: 183, distance: 22.3
click at [619, 183] on div "Rota 28 - Placa CRW6E04 97052681 - 59.379.778 [PERSON_NAME] MENEZES Rota 59 - P…" at bounding box center [354, 152] width 709 height 305
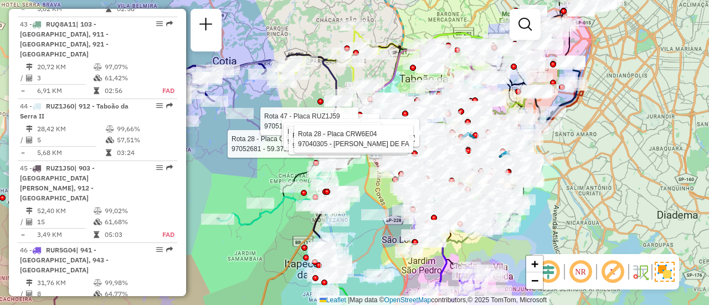
drag, startPoint x: 629, startPoint y: 152, endPoint x: 616, endPoint y: 127, distance: 28.3
click at [617, 129] on div "Rota 28 - Placa CRW6E04 97052681 - 59.379.778 [PERSON_NAME] MENEZES Rota 59 - P…" at bounding box center [354, 152] width 709 height 305
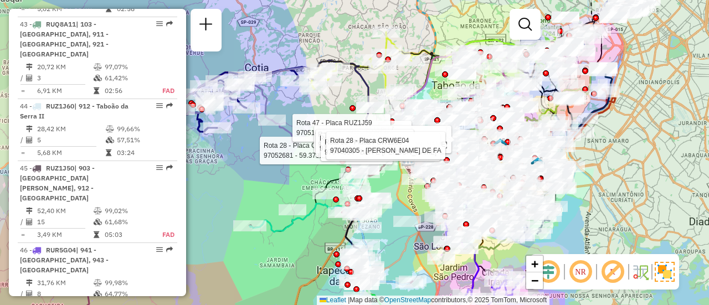
drag, startPoint x: 597, startPoint y: 138, endPoint x: 630, endPoint y: 156, distance: 37.5
click at [630, 156] on div "Rota 28 - Placa CRW6E04 97052681 - 59.379.778 [PERSON_NAME] MENEZES Rota 59 - P…" at bounding box center [354, 152] width 709 height 305
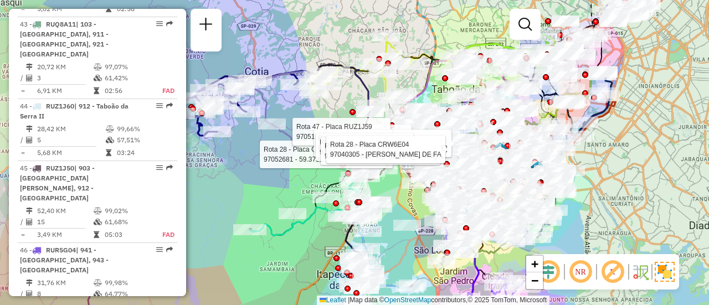
drag, startPoint x: 625, startPoint y: 159, endPoint x: 625, endPoint y: 169, distance: 10.0
click at [625, 169] on div "Rota 28 - Placa CRW6E04 97052681 - 59.379.778 [PERSON_NAME] MENEZES Rota 59 - P…" at bounding box center [354, 152] width 709 height 305
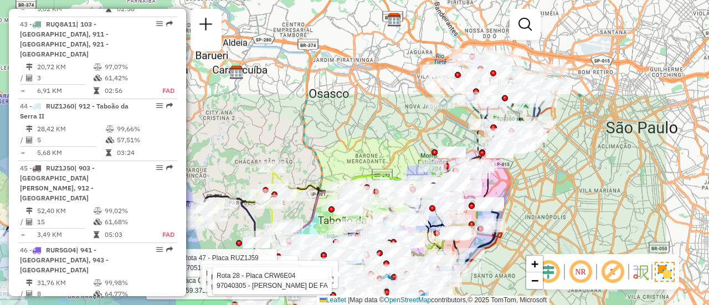
drag, startPoint x: 643, startPoint y: 102, endPoint x: 530, endPoint y: 227, distance: 168.6
click at [530, 227] on div "Rota 28 - Placa CRW6E04 97052681 - 59.379.778 [PERSON_NAME] MENEZES Rota 59 - P…" at bounding box center [354, 152] width 709 height 305
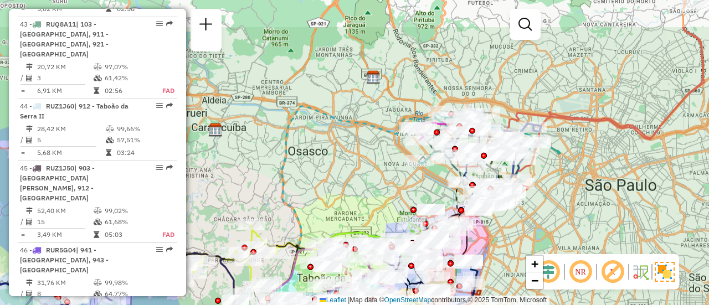
drag, startPoint x: 568, startPoint y: 166, endPoint x: 547, endPoint y: 224, distance: 62.1
click at [547, 224] on div "Rota 28 - Placa CRW6E04 97052681 - 59.379.778 [PERSON_NAME] MENEZES Rota 59 - P…" at bounding box center [354, 152] width 709 height 305
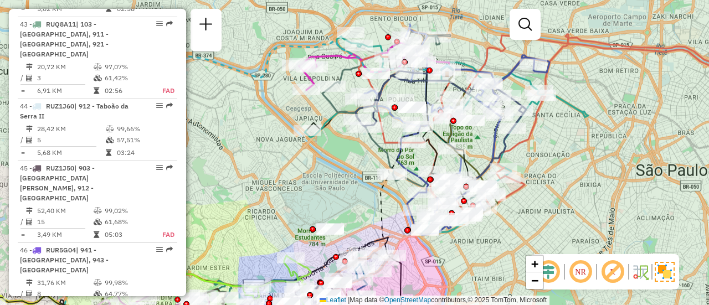
drag, startPoint x: 548, startPoint y: 166, endPoint x: 572, endPoint y: 157, distance: 24.9
click at [572, 157] on div "Rota 28 - Placa CRW6E04 97052681 - 59.379.778 [PERSON_NAME] MENEZES Rota 59 - P…" at bounding box center [354, 152] width 709 height 305
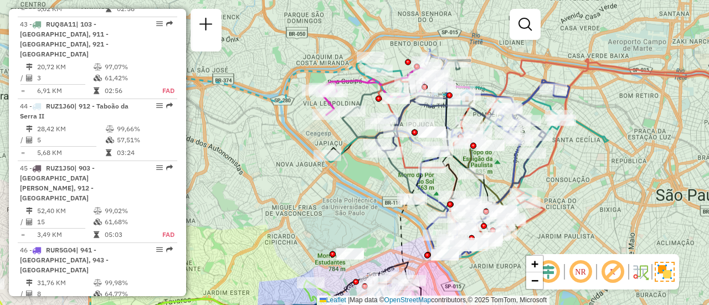
drag, startPoint x: 552, startPoint y: 147, endPoint x: 566, endPoint y: 173, distance: 30.0
click at [566, 173] on div "Rota 28 - Placa CRW6E04 97052681 - 59.379.778 [PERSON_NAME] MENEZES Rota 59 - P…" at bounding box center [354, 152] width 709 height 305
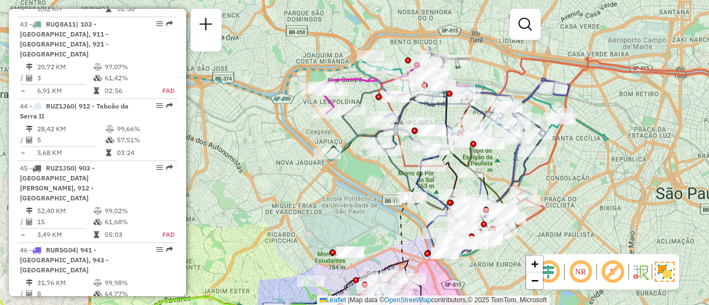
click at [575, 161] on div "Rota 28 - Placa CRW6E04 97052681 - 59.379.778 [PERSON_NAME] MENEZES Rota 59 - P…" at bounding box center [354, 152] width 709 height 305
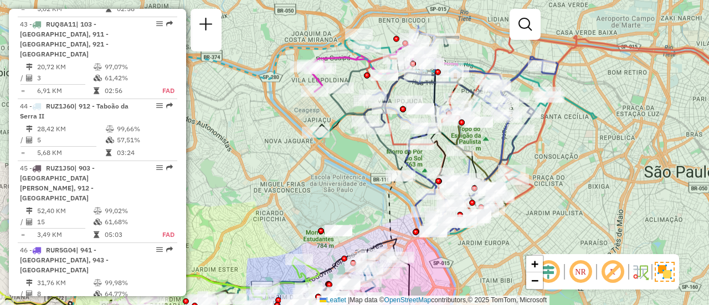
drag, startPoint x: 347, startPoint y: 186, endPoint x: 336, endPoint y: 164, distance: 24.5
click at [336, 164] on div "Rota 28 - Placa CRW6E04 97052681 - 59.379.778 [PERSON_NAME] MENEZES Rota 59 - P…" at bounding box center [354, 152] width 709 height 305
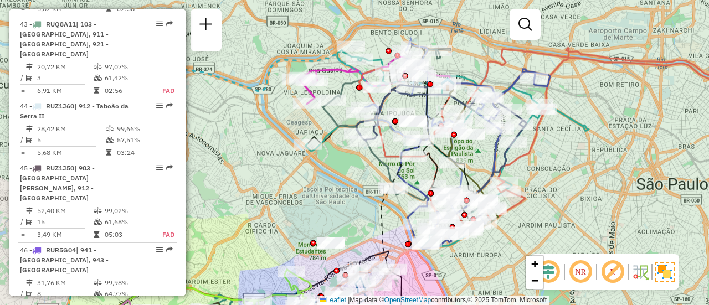
drag, startPoint x: 334, startPoint y: 176, endPoint x: 325, endPoint y: 188, distance: 14.8
click at [325, 188] on div "Rota 28 - Placa CRW6E04 97052681 - 59.379.778 [PERSON_NAME] MENEZES Rota 59 - P…" at bounding box center [354, 152] width 709 height 305
